Goal: Task Accomplishment & Management: Manage account settings

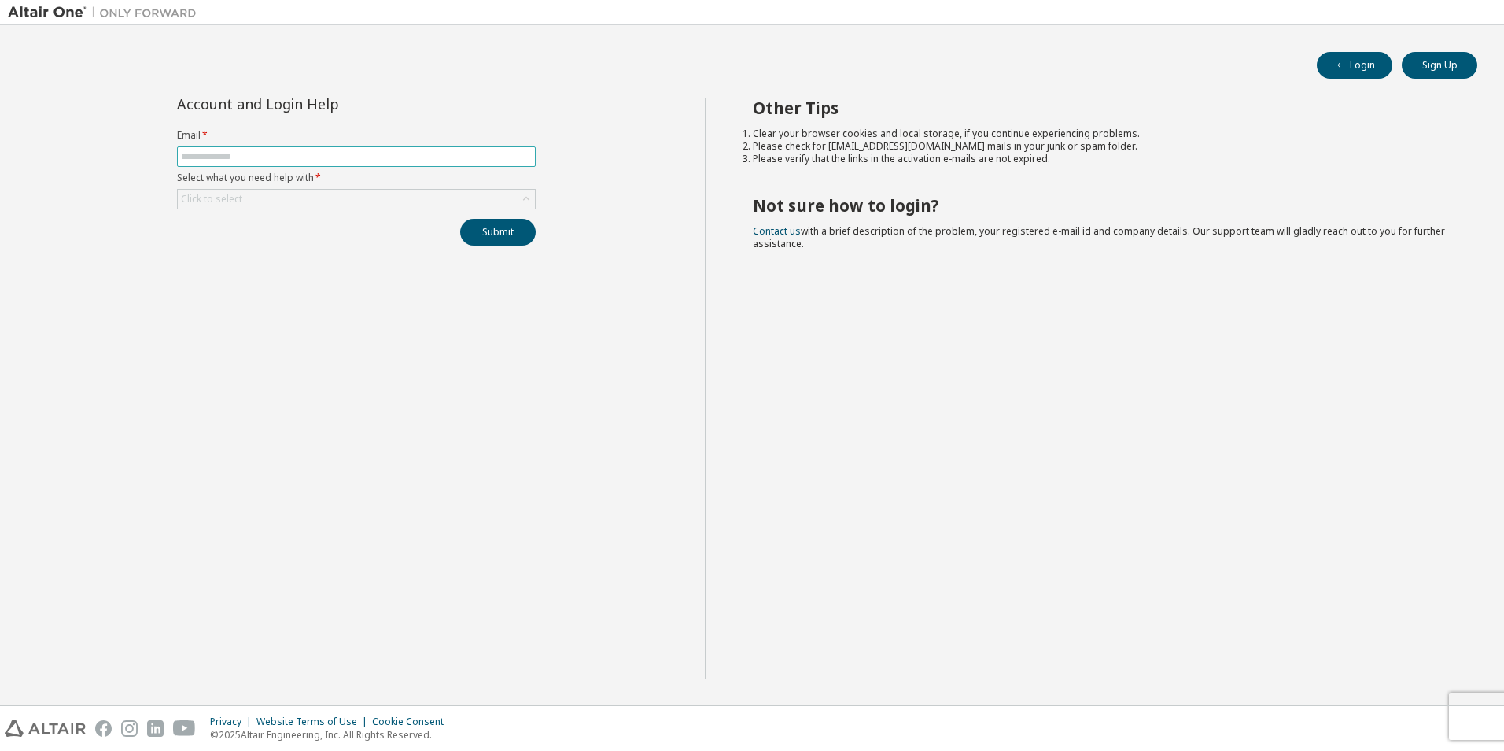
click at [485, 159] on input "text" at bounding box center [356, 156] width 351 height 13
click at [922, 133] on li "Clear your browser cookies and local storage, if you continue experiencing prob…" at bounding box center [1101, 133] width 697 height 13
click at [472, 157] on input "text" at bounding box center [356, 156] width 351 height 13
type input "**********"
click at [412, 195] on div "Click to select" at bounding box center [356, 199] width 357 height 19
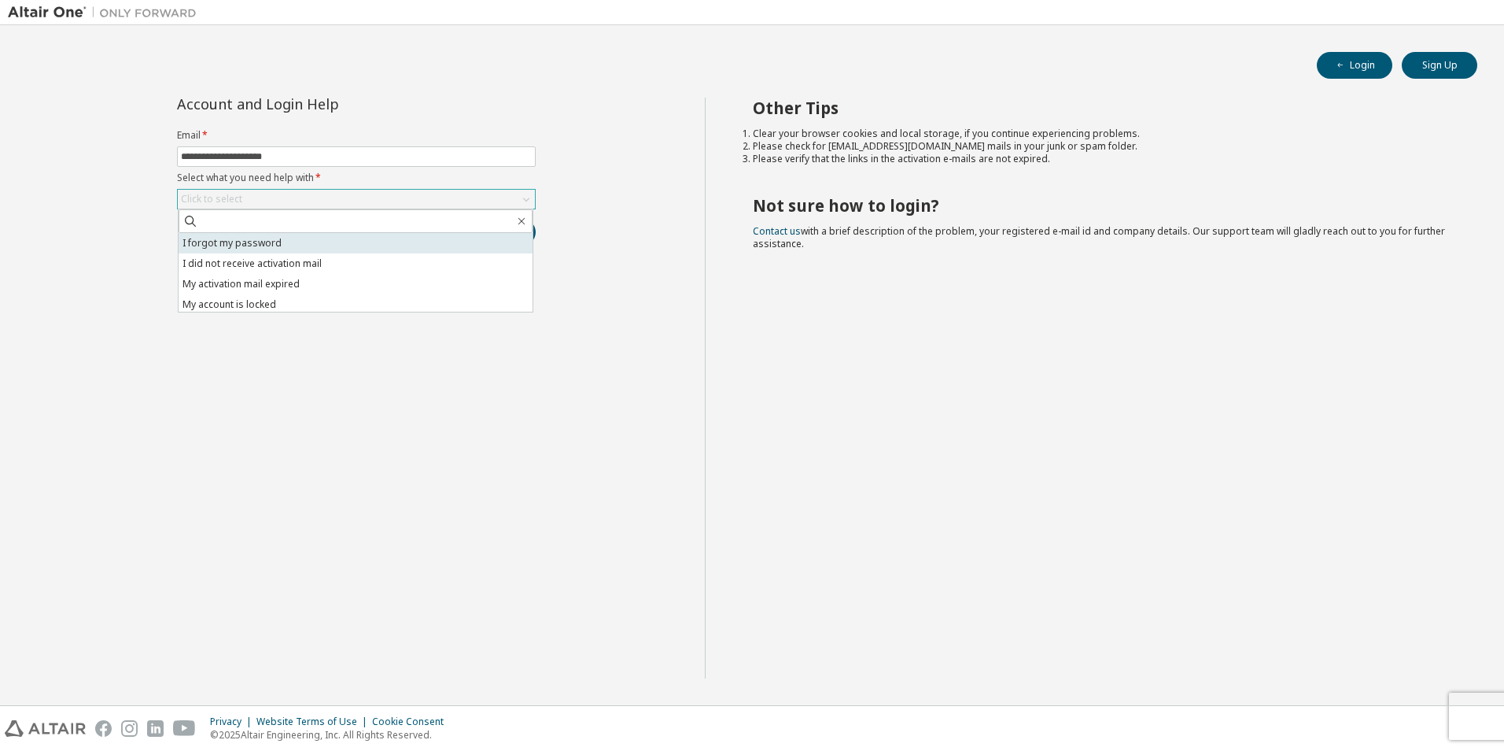
click at [373, 236] on li "I forgot my password" at bounding box center [356, 243] width 354 height 20
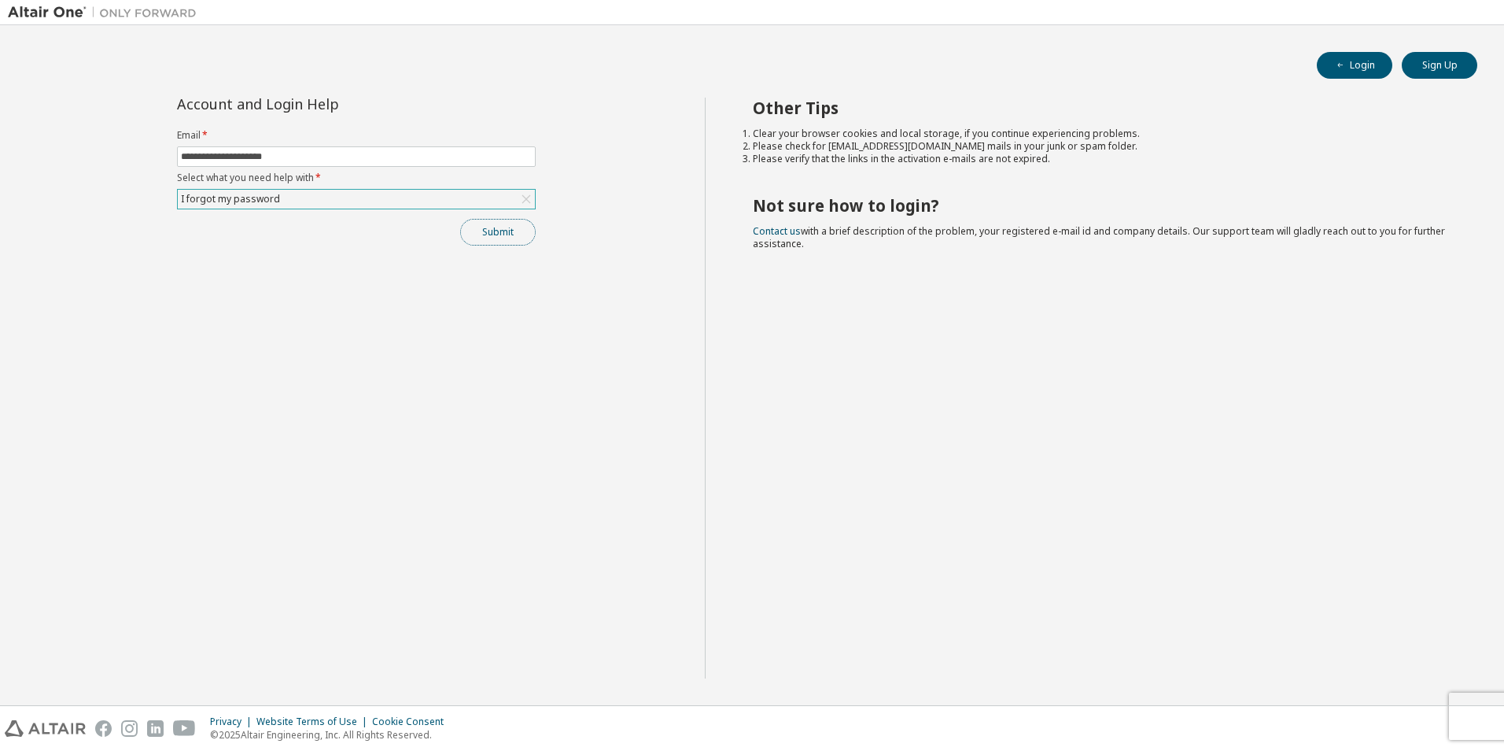
click at [506, 227] on button "Submit" at bounding box center [498, 232] width 76 height 27
click at [484, 237] on button "Submit" at bounding box center [498, 232] width 76 height 27
click at [519, 226] on button "Submit" at bounding box center [498, 232] width 76 height 27
click at [1330, 55] on button "Login" at bounding box center [1355, 65] width 76 height 27
